Goal: Entertainment & Leisure: Consume media (video, audio)

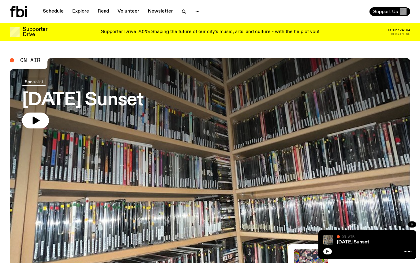
click at [327, 252] on icon "button" at bounding box center [327, 251] width 3 height 3
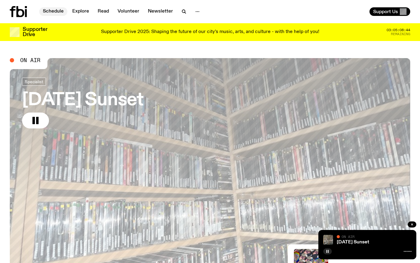
click at [47, 12] on link "Schedule" at bounding box center [53, 11] width 28 height 9
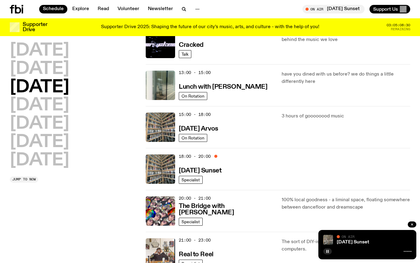
scroll to position [156, 0]
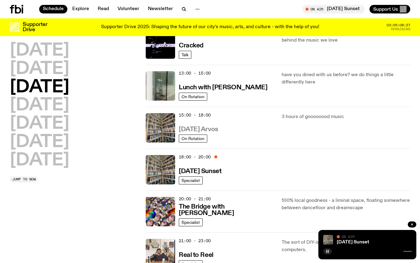
click at [218, 130] on h3 "[DATE] Arvos" at bounding box center [198, 129] width 39 height 6
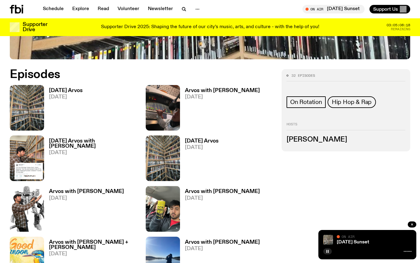
scroll to position [252, 0]
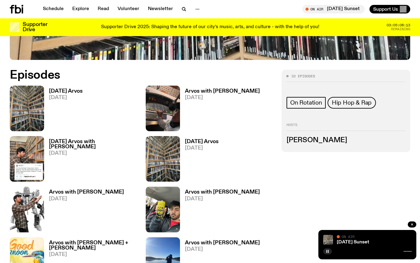
click at [59, 96] on span "[DATE]" at bounding box center [66, 97] width 34 height 5
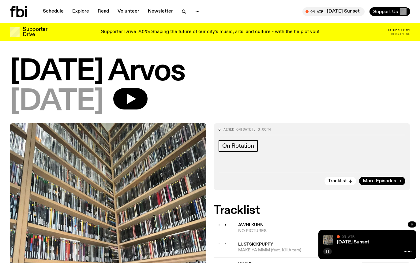
click at [13, 9] on icon at bounding box center [13, 11] width 6 height 11
